Goal: Task Accomplishment & Management: Use online tool/utility

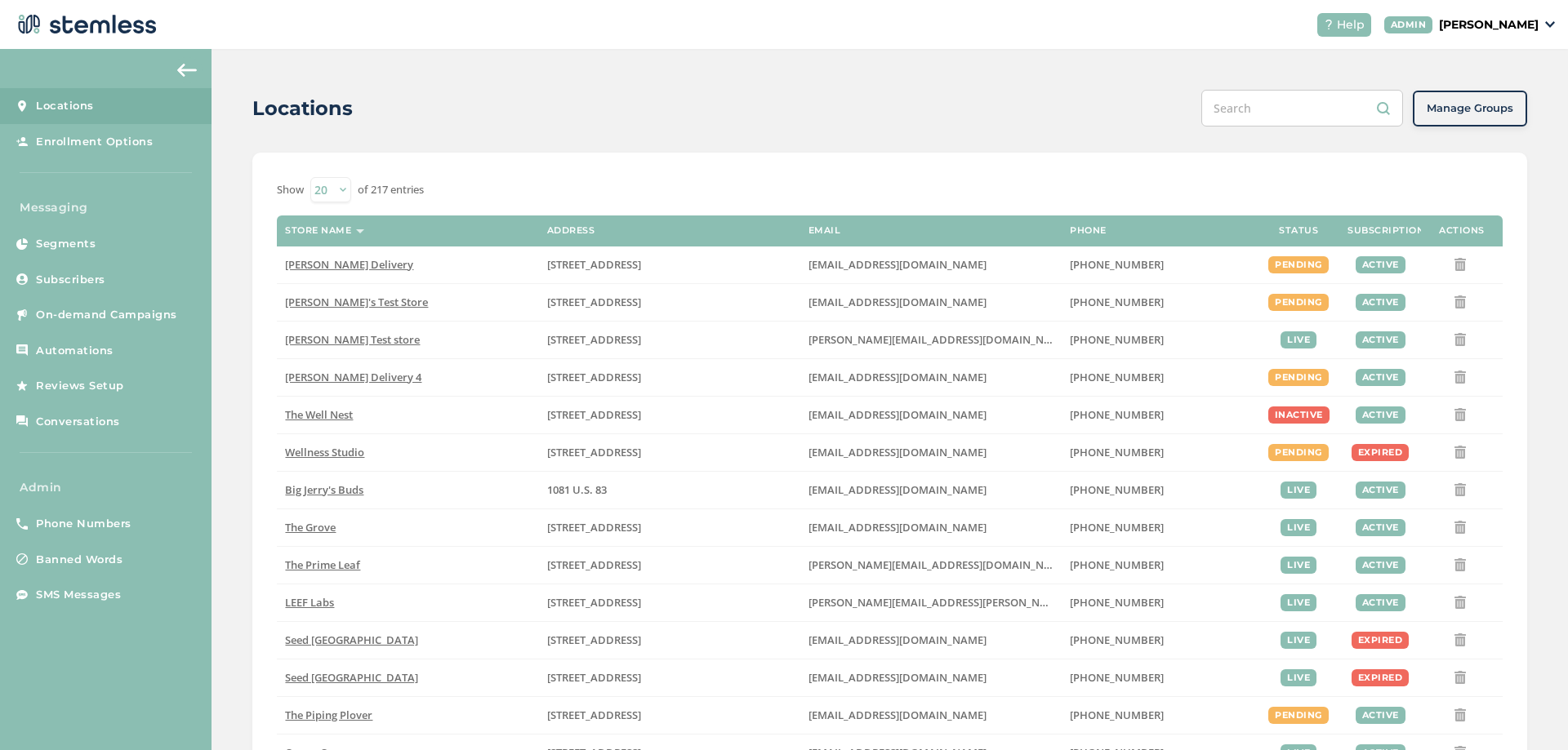
click at [1530, 26] on p "[PERSON_NAME]" at bounding box center [1488, 25] width 99 height 17
click at [1486, 123] on span "Impersonate" at bounding box center [1497, 117] width 80 height 16
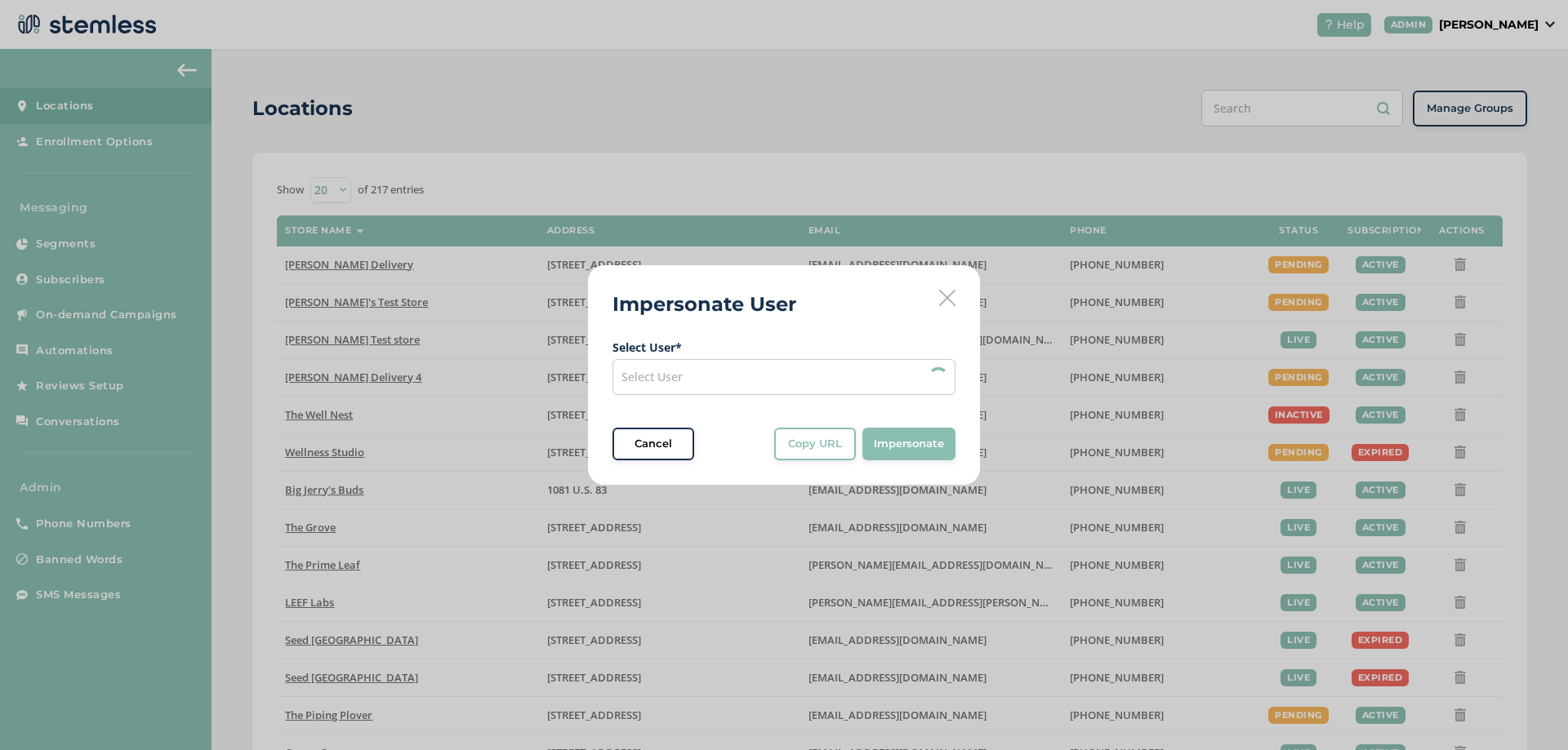
click at [712, 382] on div "Select User" at bounding box center [784, 377] width 343 height 36
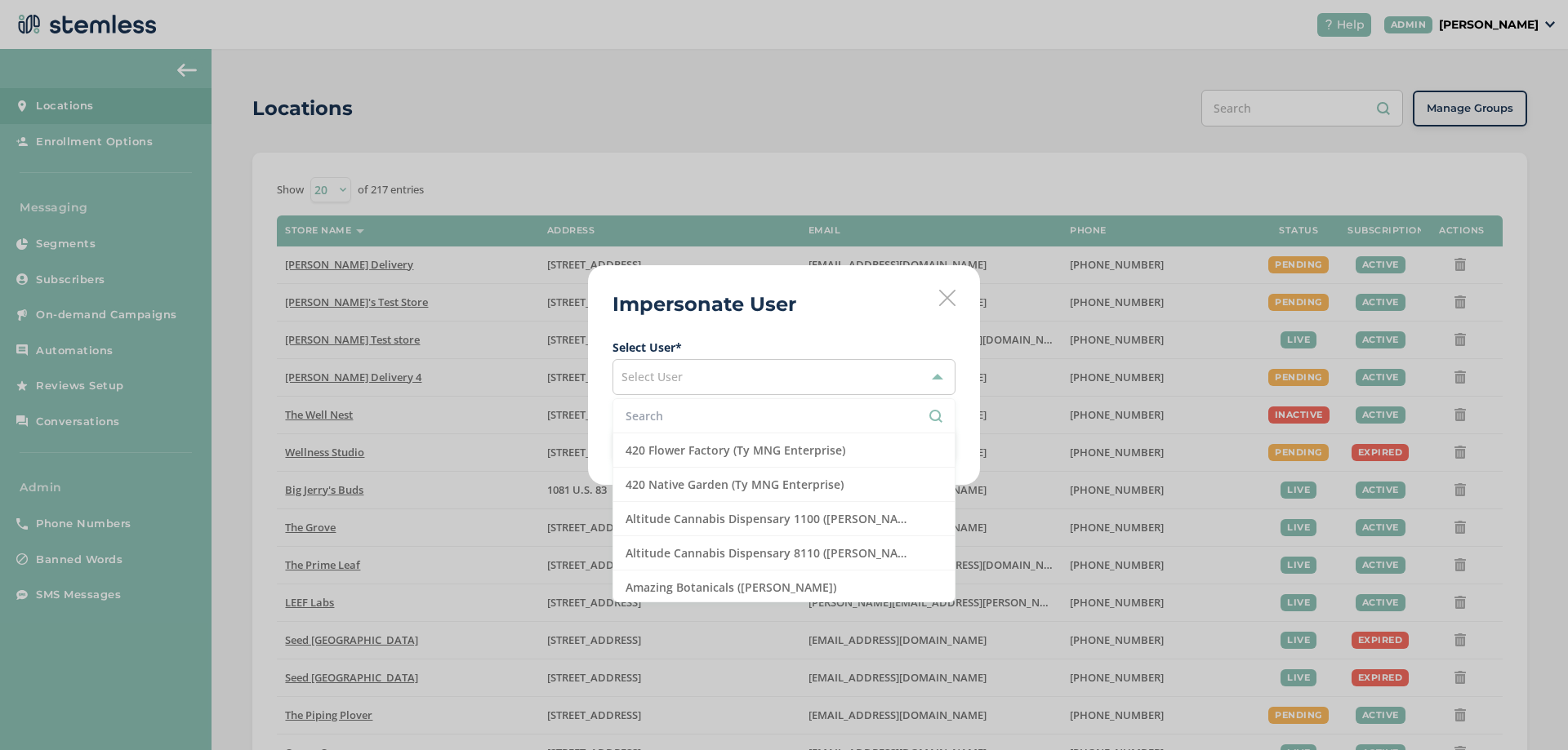
click at [679, 411] on input "text" at bounding box center [784, 416] width 317 height 17
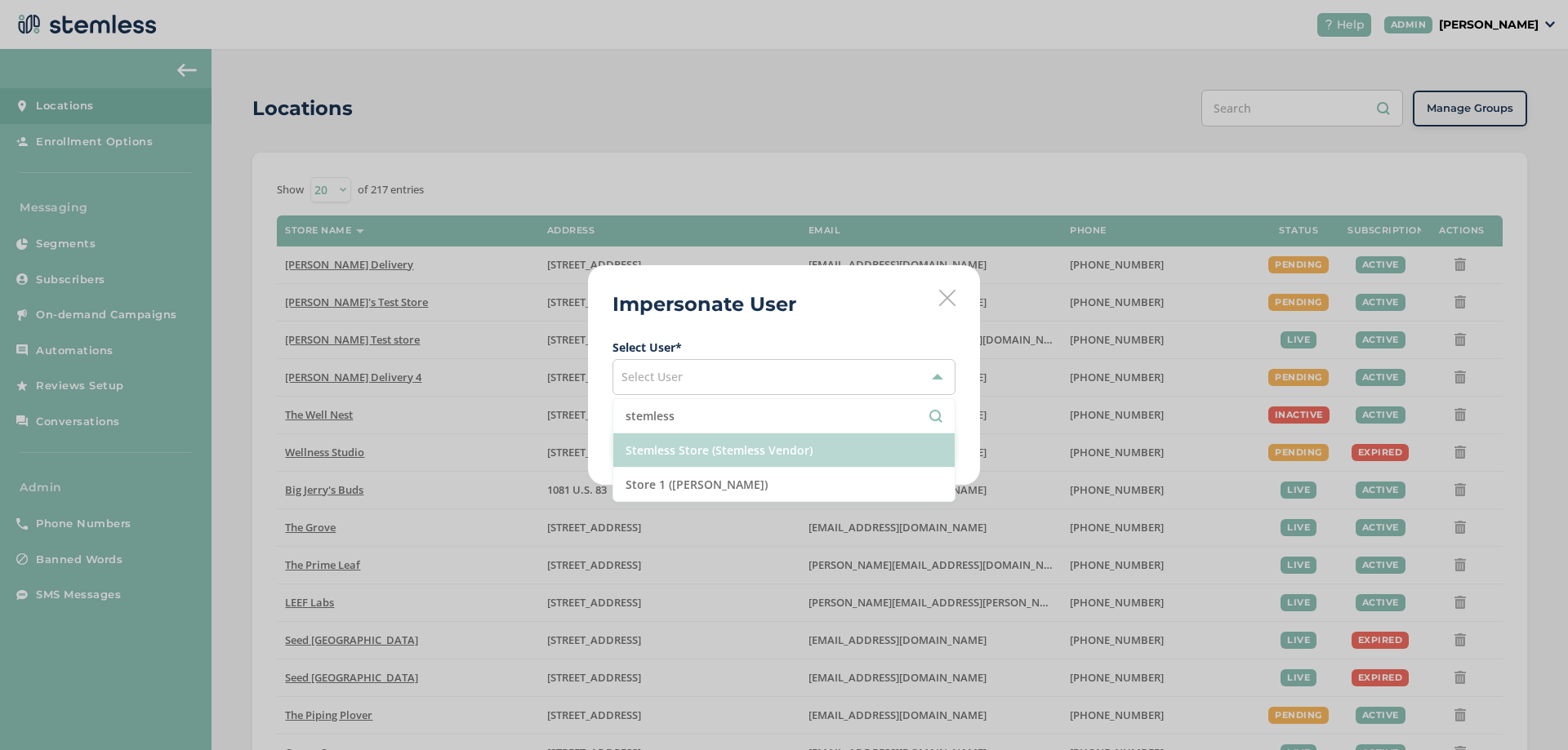
type input "stemless"
click at [768, 448] on li "Stemless Store (Stemless Vendor)" at bounding box center [784, 451] width 341 height 34
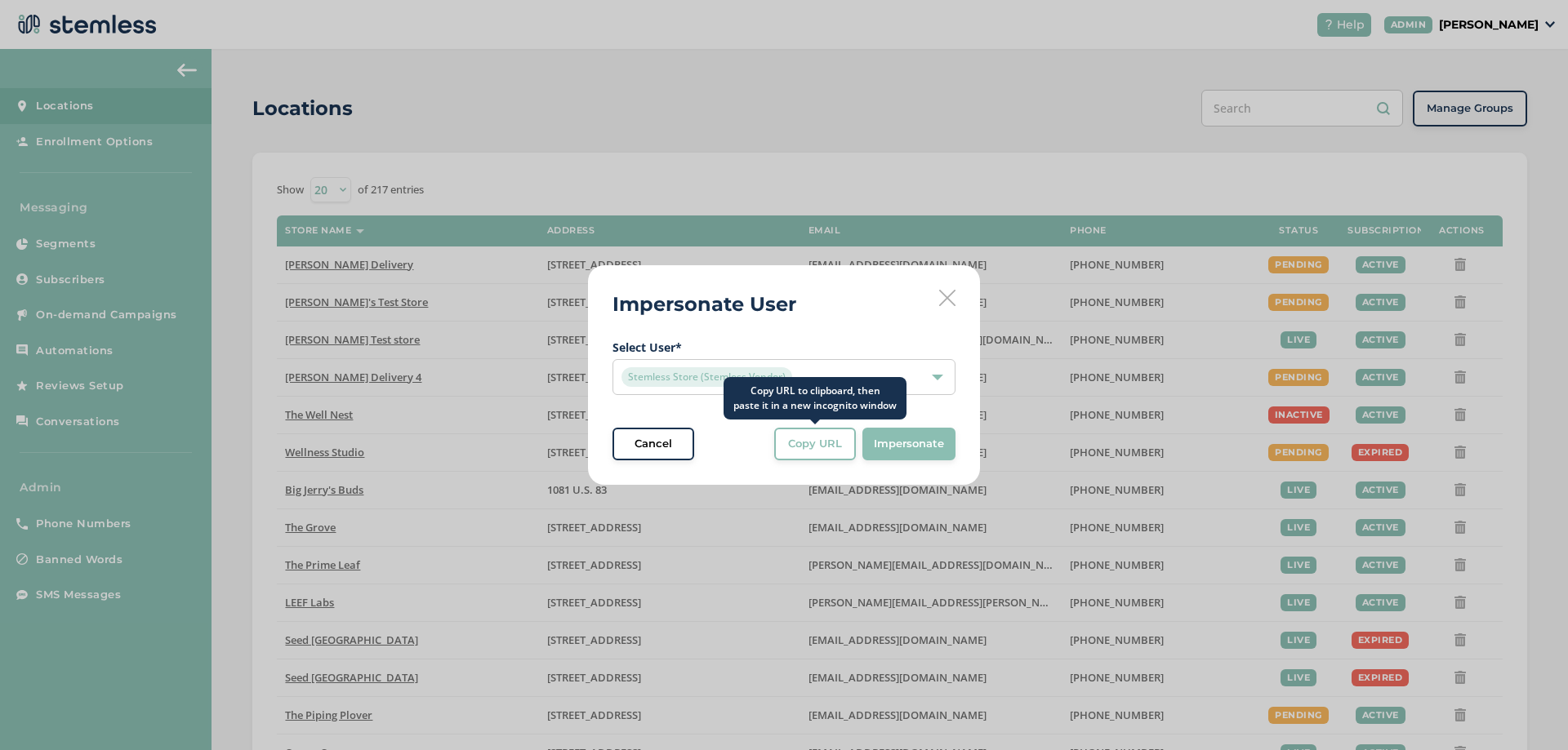
click at [816, 453] on button "Copy URL" at bounding box center [815, 444] width 81 height 33
click at [936, 298] on div "Impersonate User Select User * Stemless Store (Stemless Vendor) Cancel Copy URL…" at bounding box center [784, 375] width 392 height 219
drag, startPoint x: 937, startPoint y: 295, endPoint x: 851, endPoint y: 321, distance: 89.8
click at [936, 295] on div "Impersonate User Select User * Stemless Store (Stemless Vendor) Cancel Copy URL…" at bounding box center [784, 375] width 392 height 219
click at [945, 298] on icon at bounding box center [947, 298] width 16 height 16
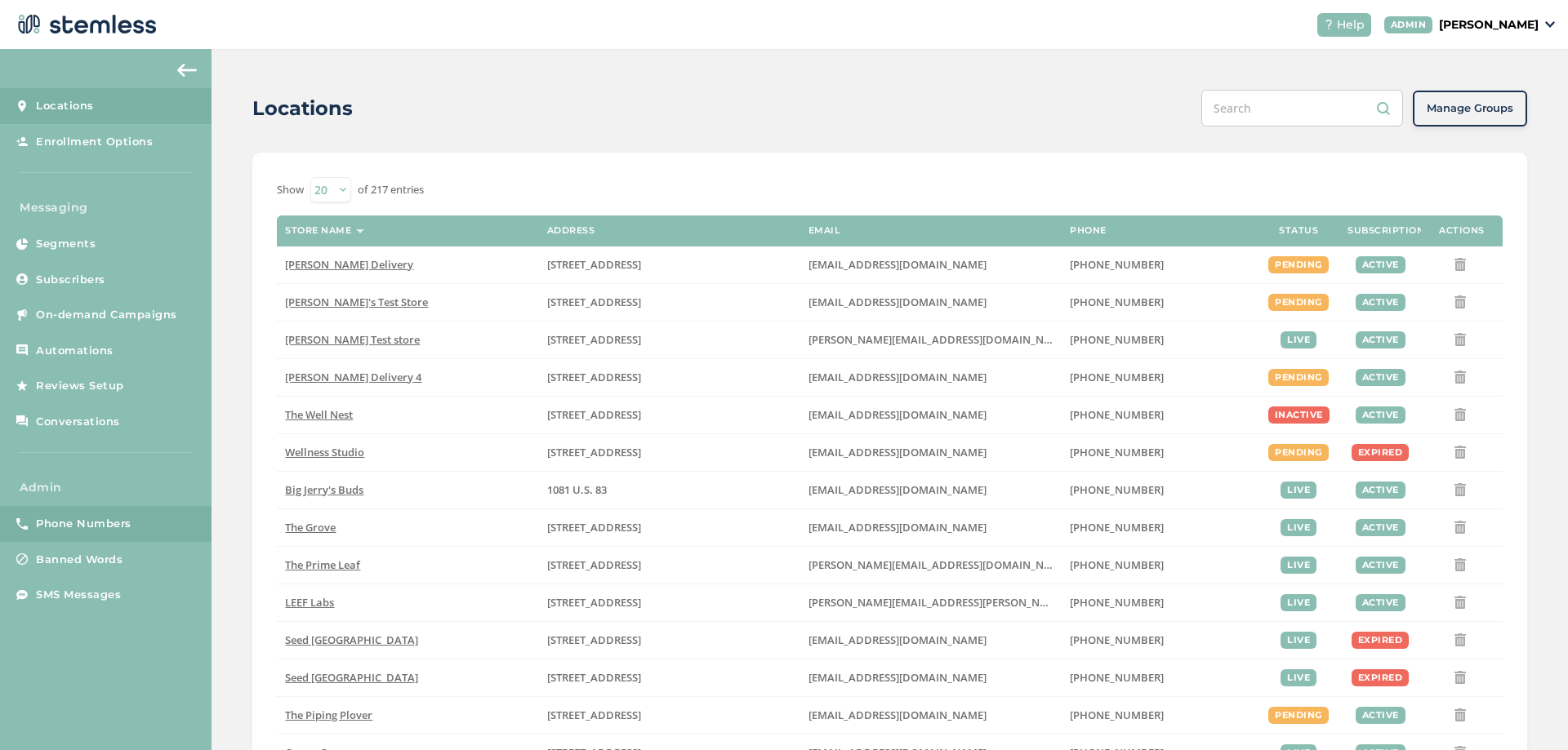
click at [112, 517] on span "Phone Numbers" at bounding box center [83, 523] width 95 height 16
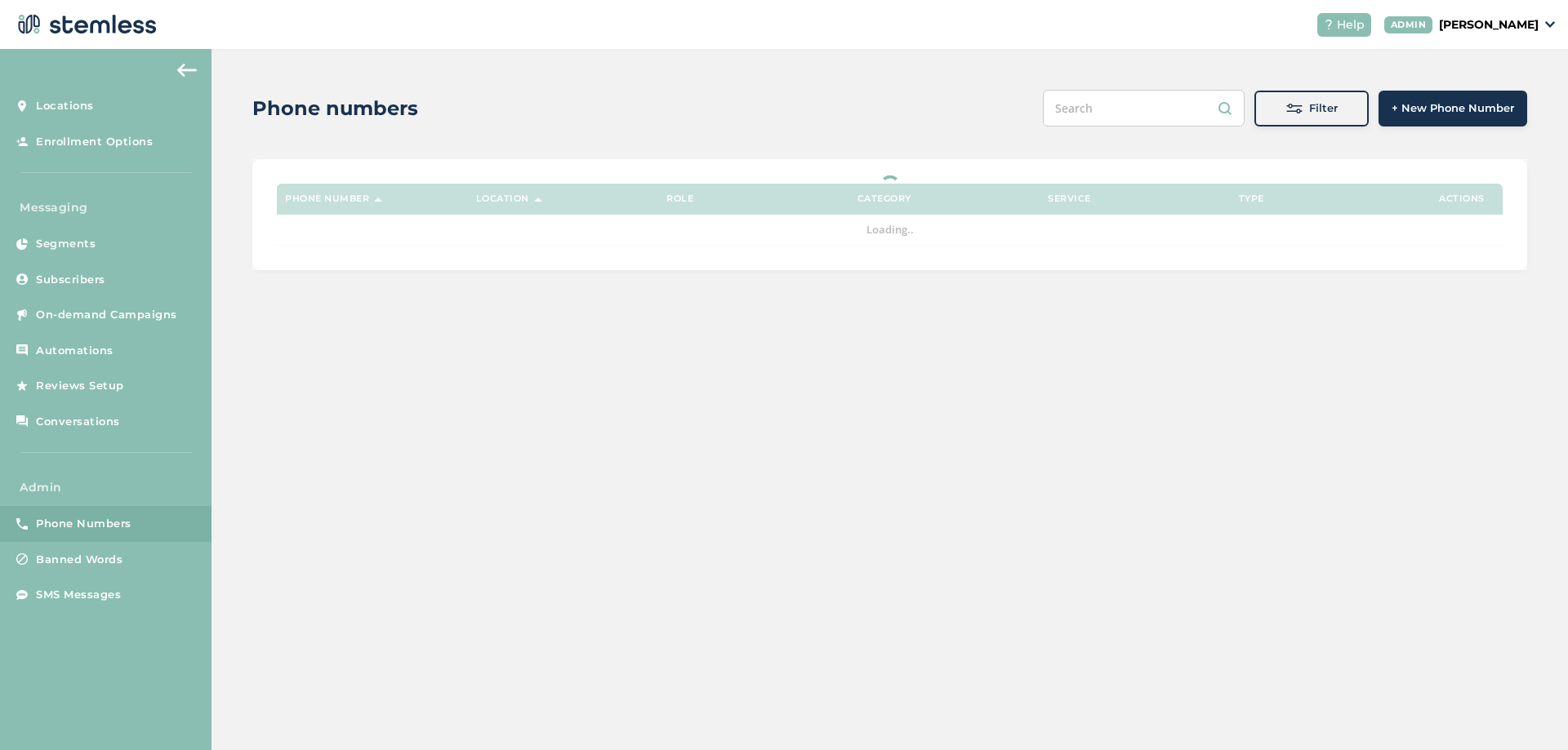
click at [1320, 111] on span "Filter" at bounding box center [1323, 108] width 28 height 16
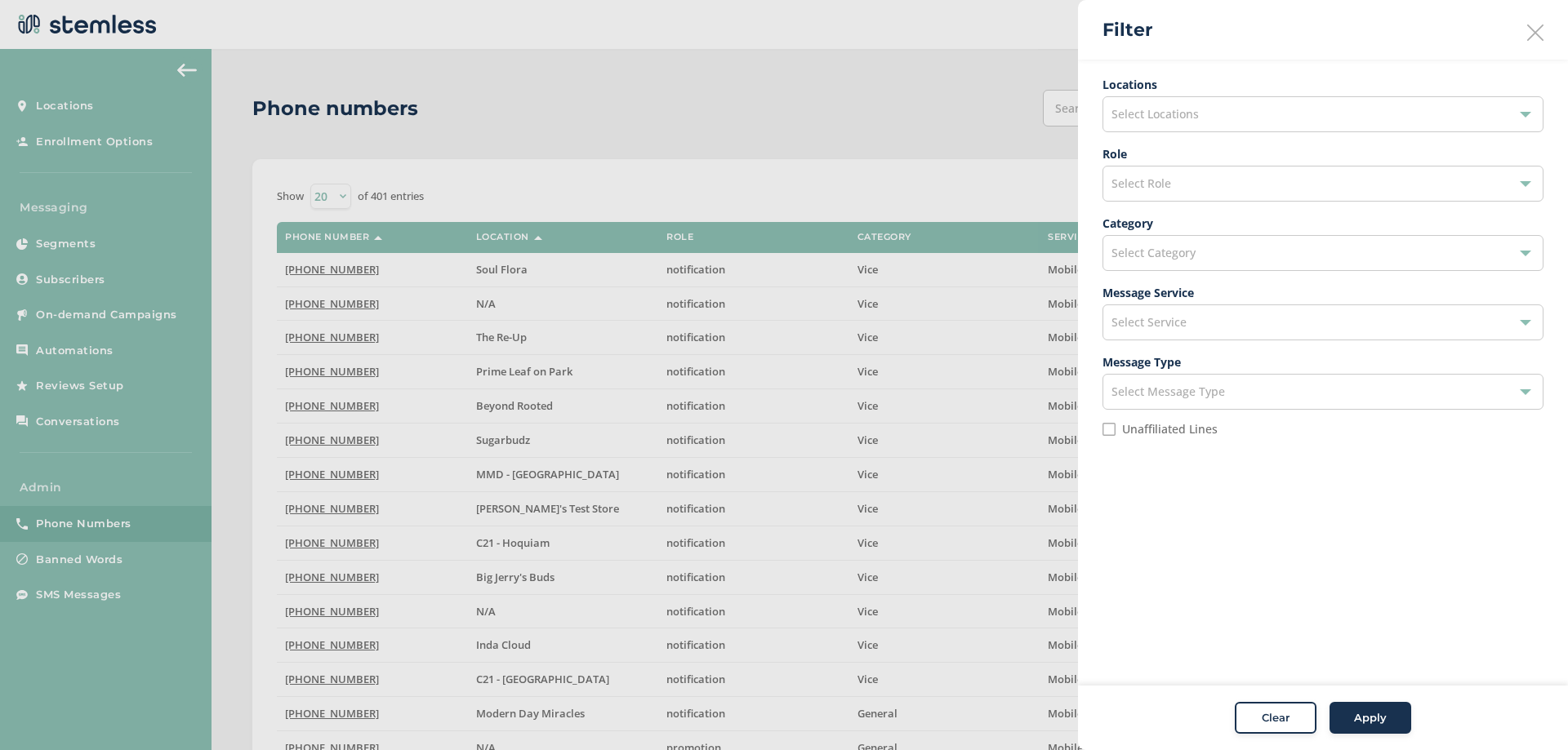
click at [1217, 125] on div "Select Locations" at bounding box center [1322, 114] width 441 height 36
click at [1189, 161] on input "text" at bounding box center [1322, 153] width 415 height 17
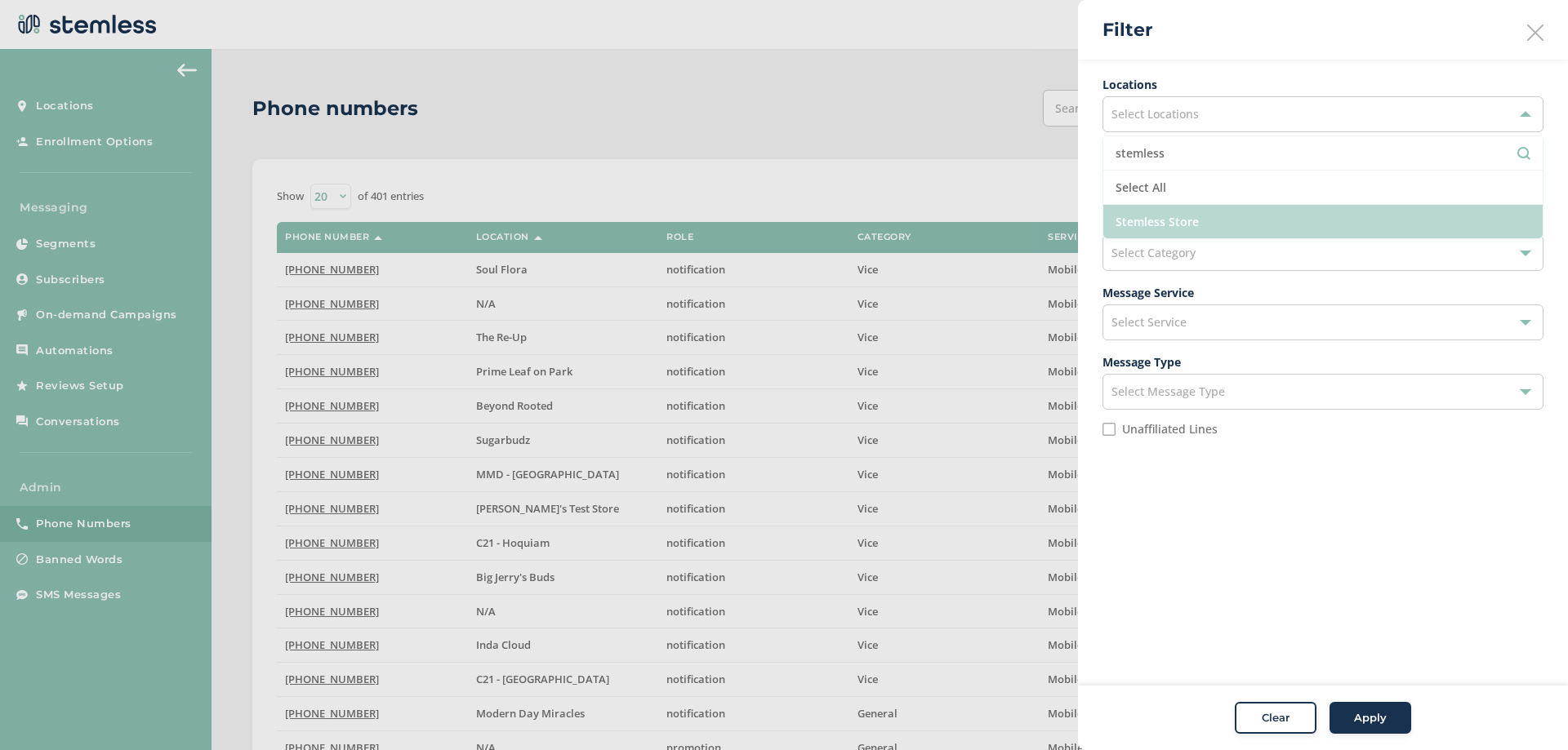
type input "stemless"
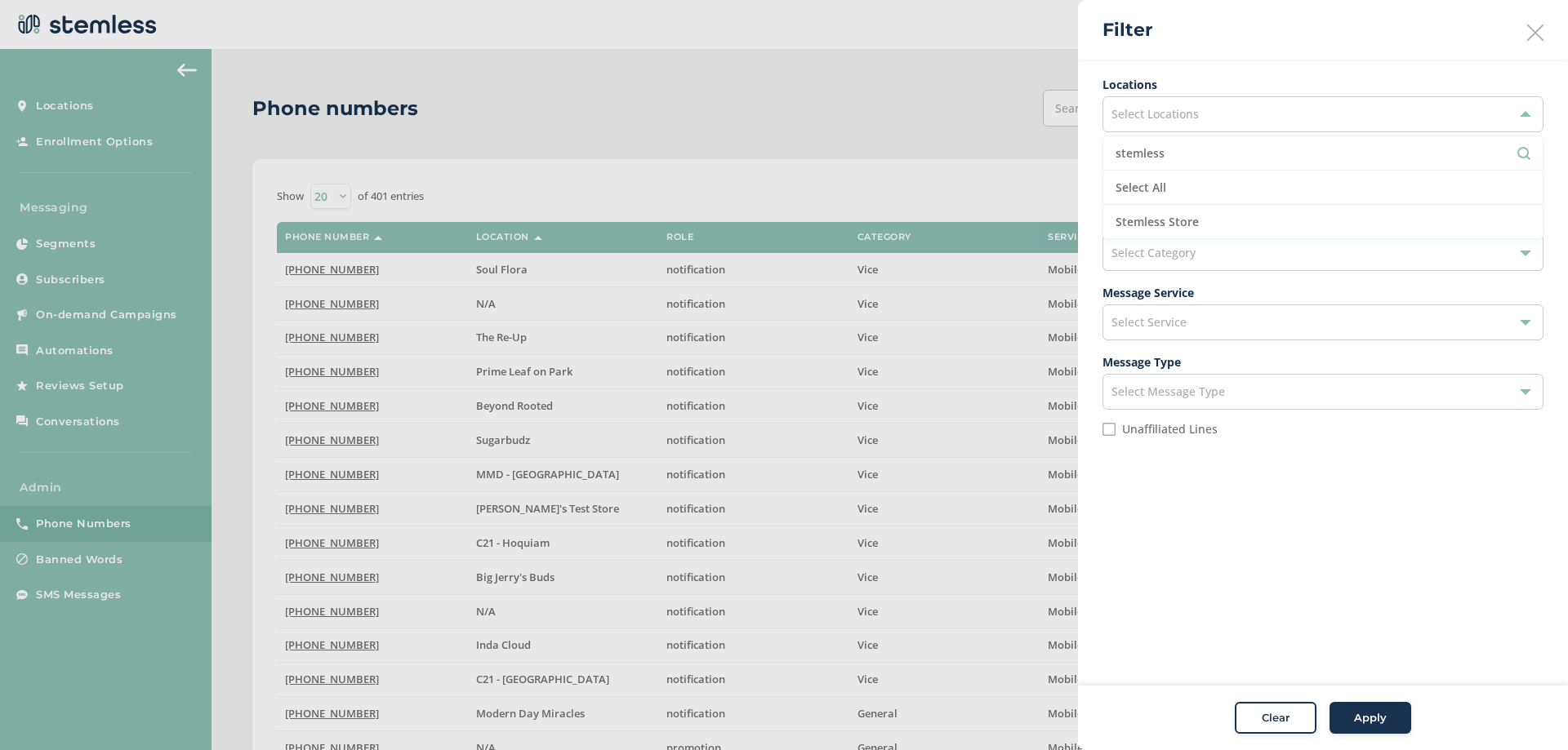
drag, startPoint x: 1158, startPoint y: 213, endPoint x: 1236, endPoint y: 315, distance: 128.4
click at [1159, 213] on li "Stemless Store" at bounding box center [1322, 221] width 439 height 33
click at [1334, 722] on button "Apply" at bounding box center [1370, 718] width 81 height 33
